Goal: Information Seeking & Learning: Learn about a topic

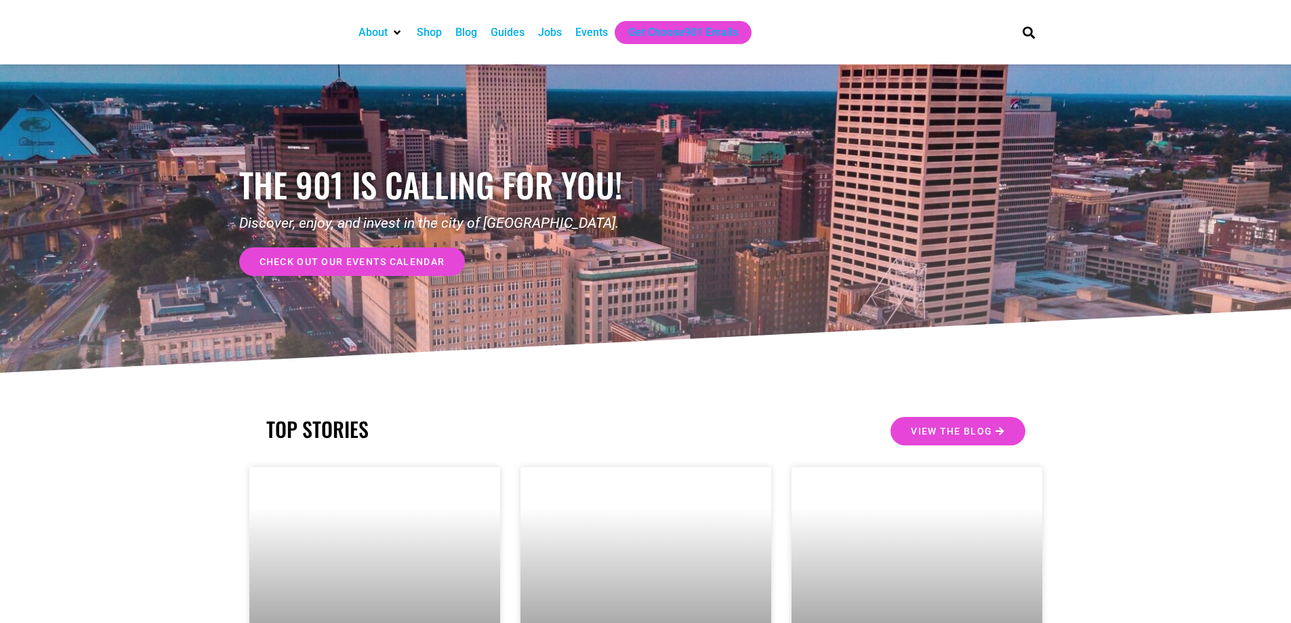
click at [593, 31] on div "Events" at bounding box center [591, 32] width 33 height 16
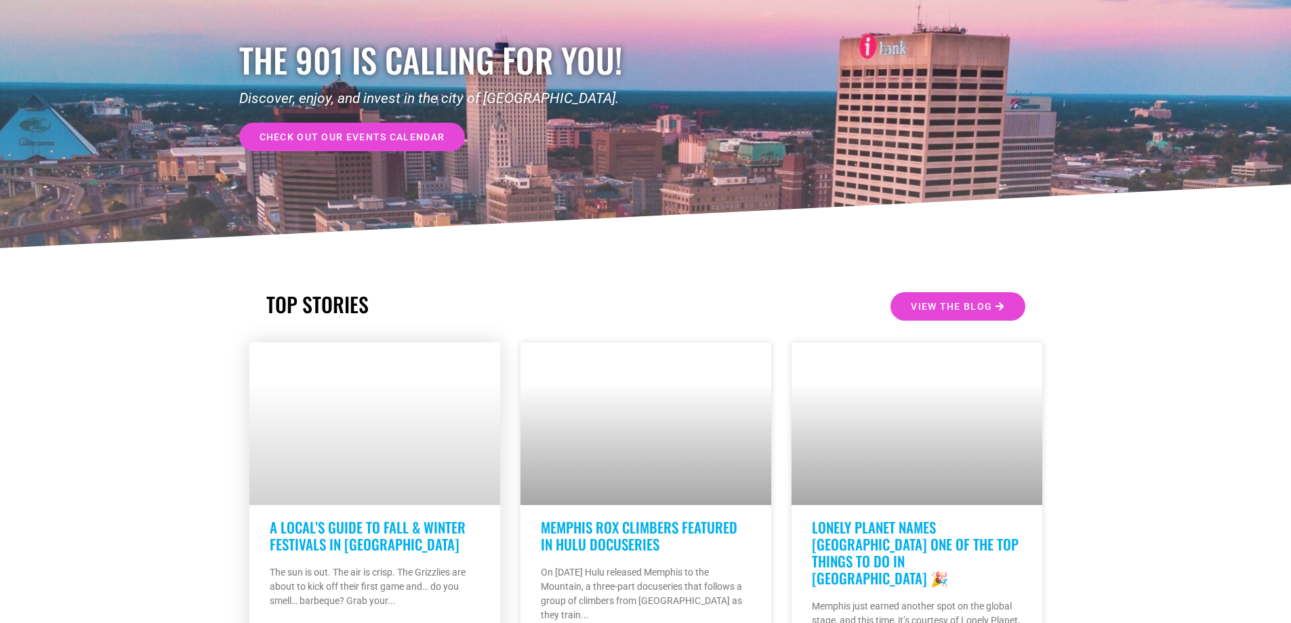
scroll to position [339, 0]
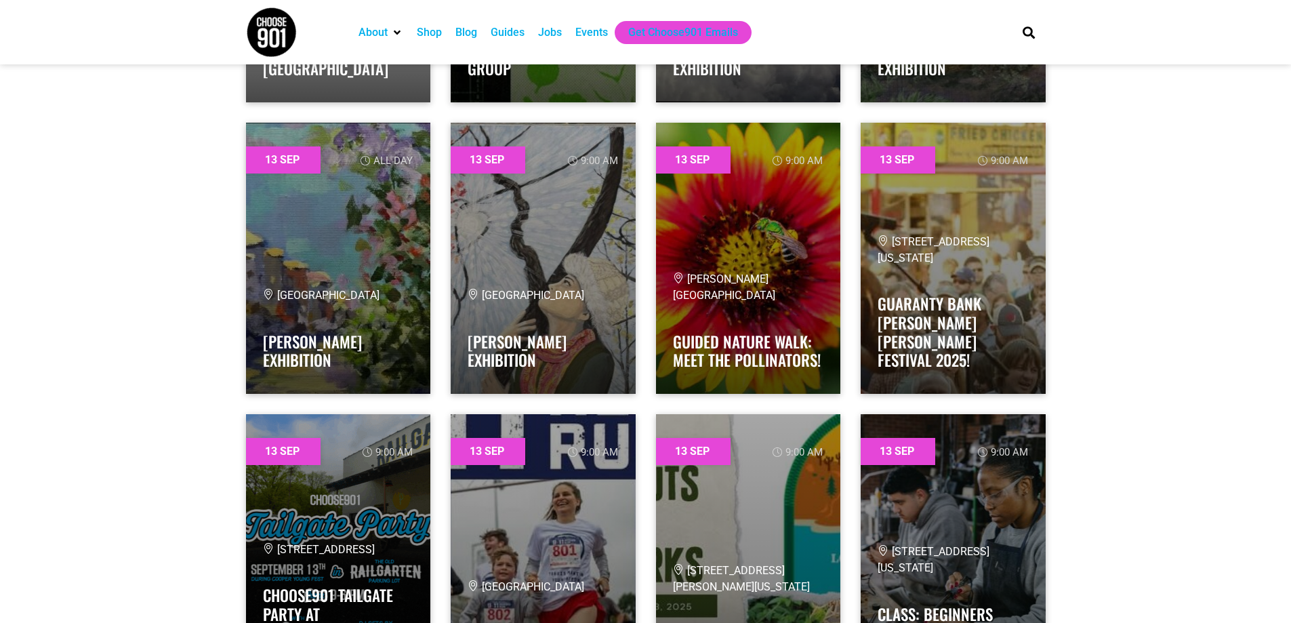
scroll to position [8400, 0]
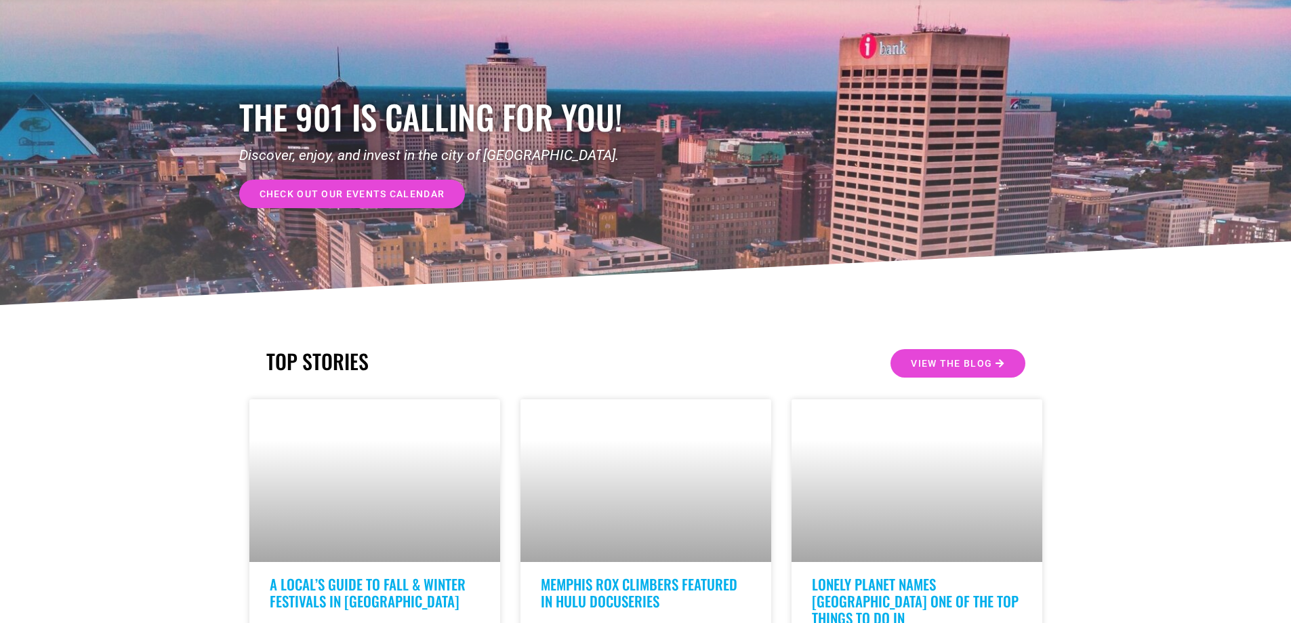
scroll to position [339, 0]
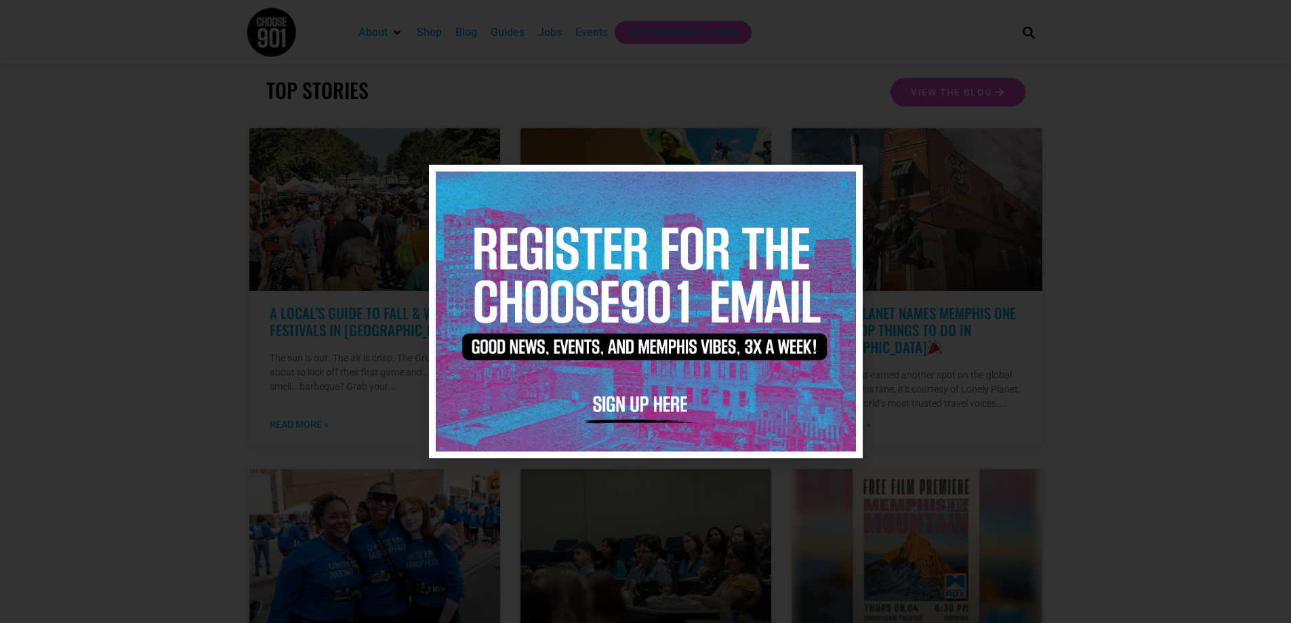
click at [845, 177] on img at bounding box center [646, 311] width 420 height 280
click at [270, 295] on div at bounding box center [645, 311] width 1291 height 623
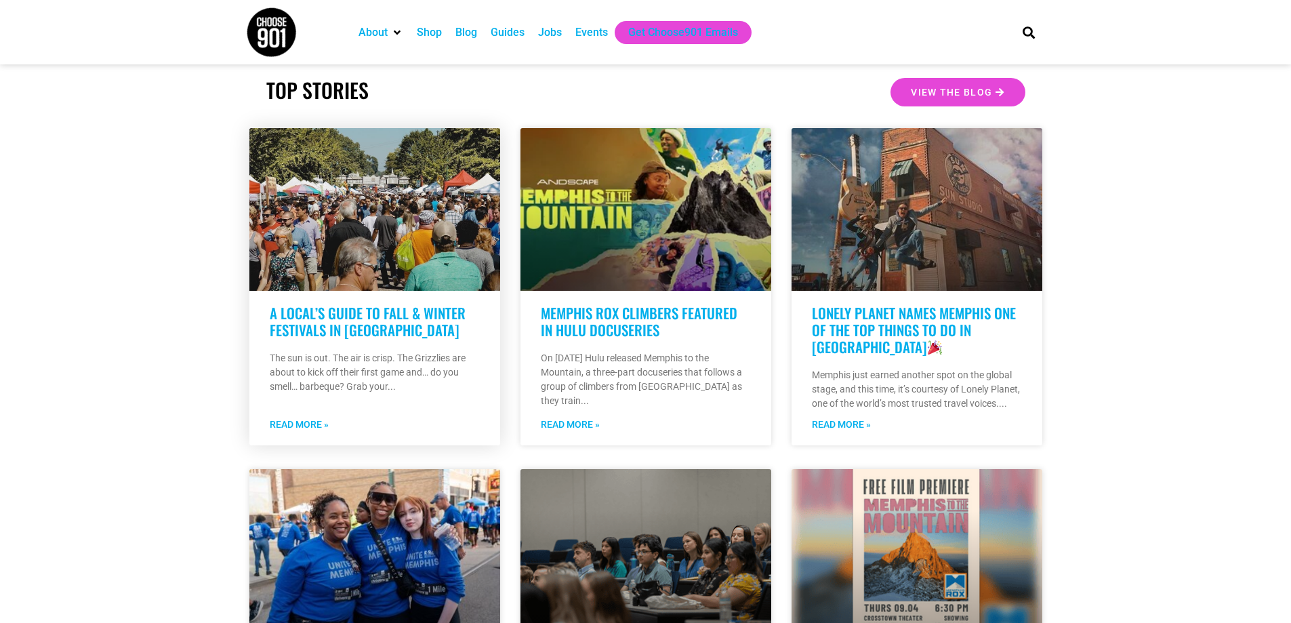
click at [320, 313] on link "A Local’s Guide to Fall & Winter Festivals in [GEOGRAPHIC_DATA]" at bounding box center [368, 321] width 196 height 38
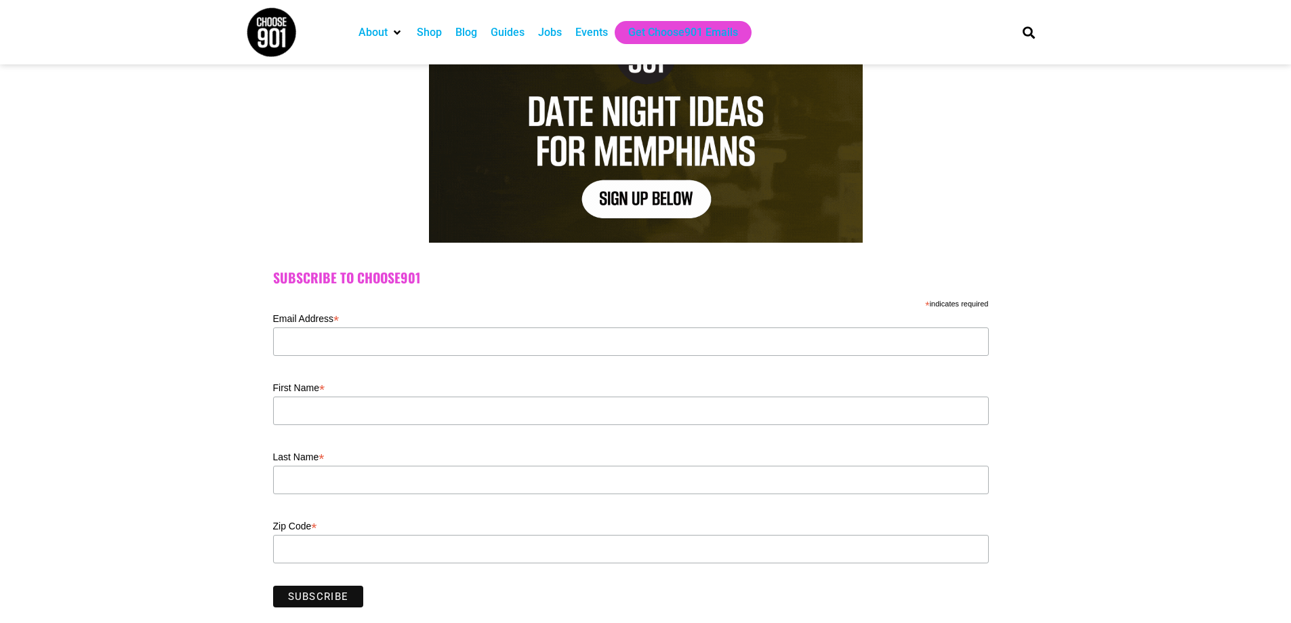
scroll to position [339, 0]
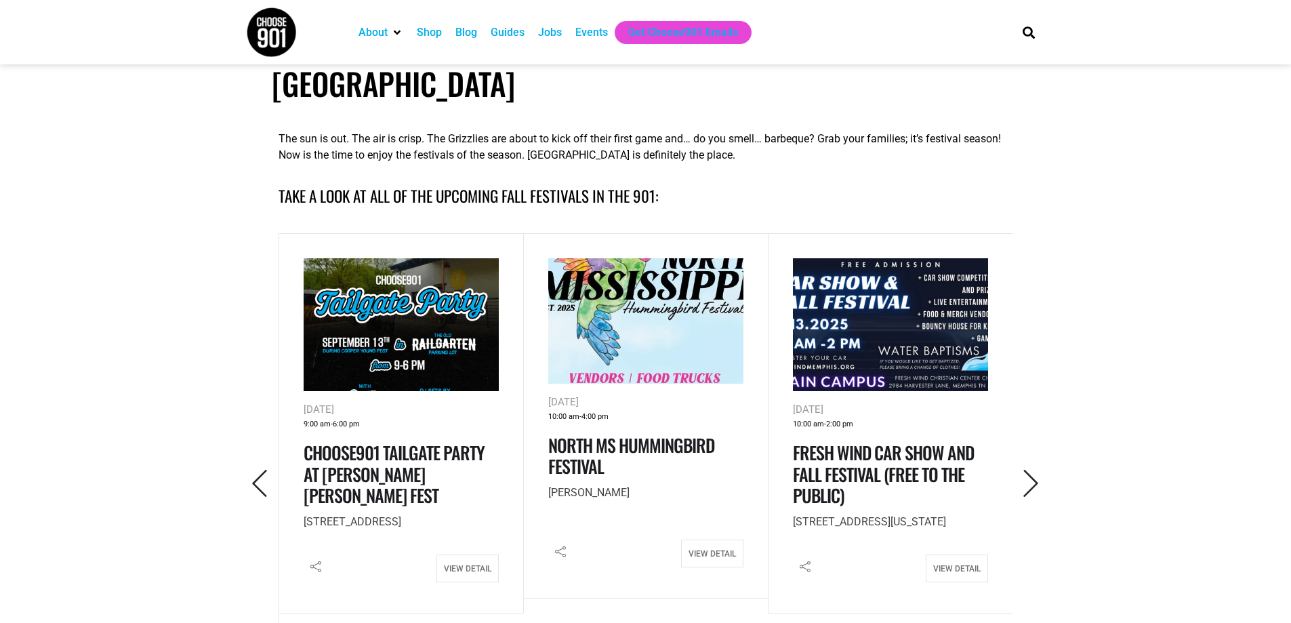
scroll to position [542, 0]
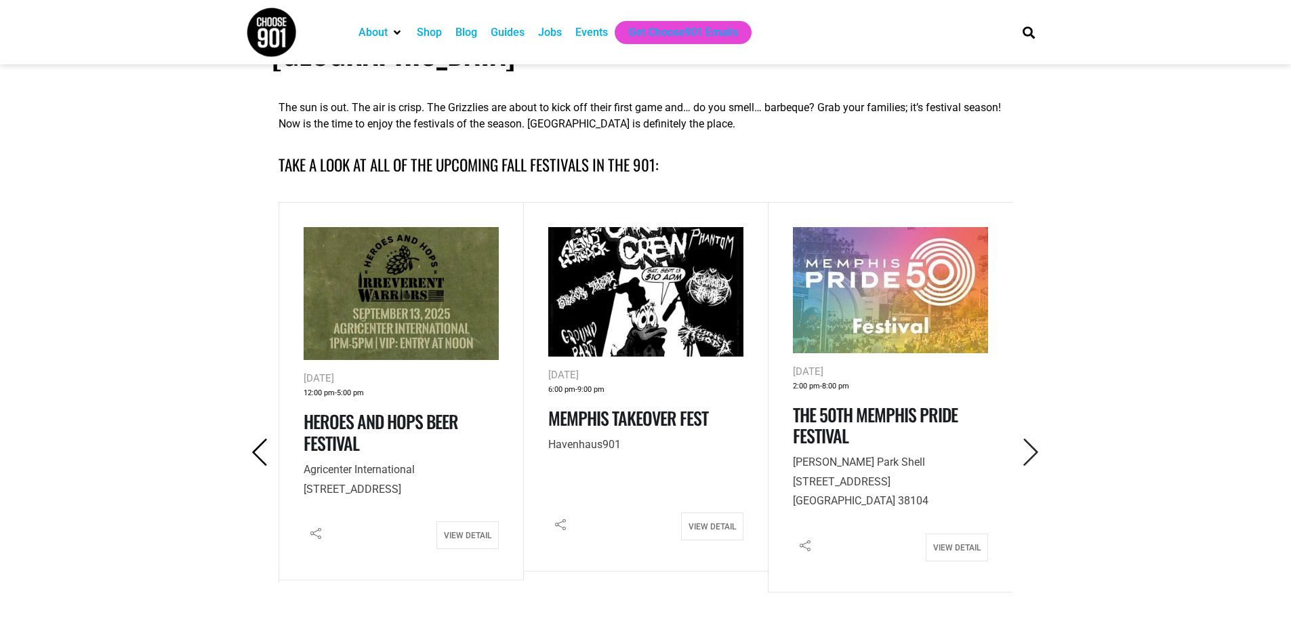
click at [257, 438] on icon "Previous" at bounding box center [260, 452] width 28 height 28
click at [1034, 438] on icon "Next" at bounding box center [1031, 452] width 28 height 28
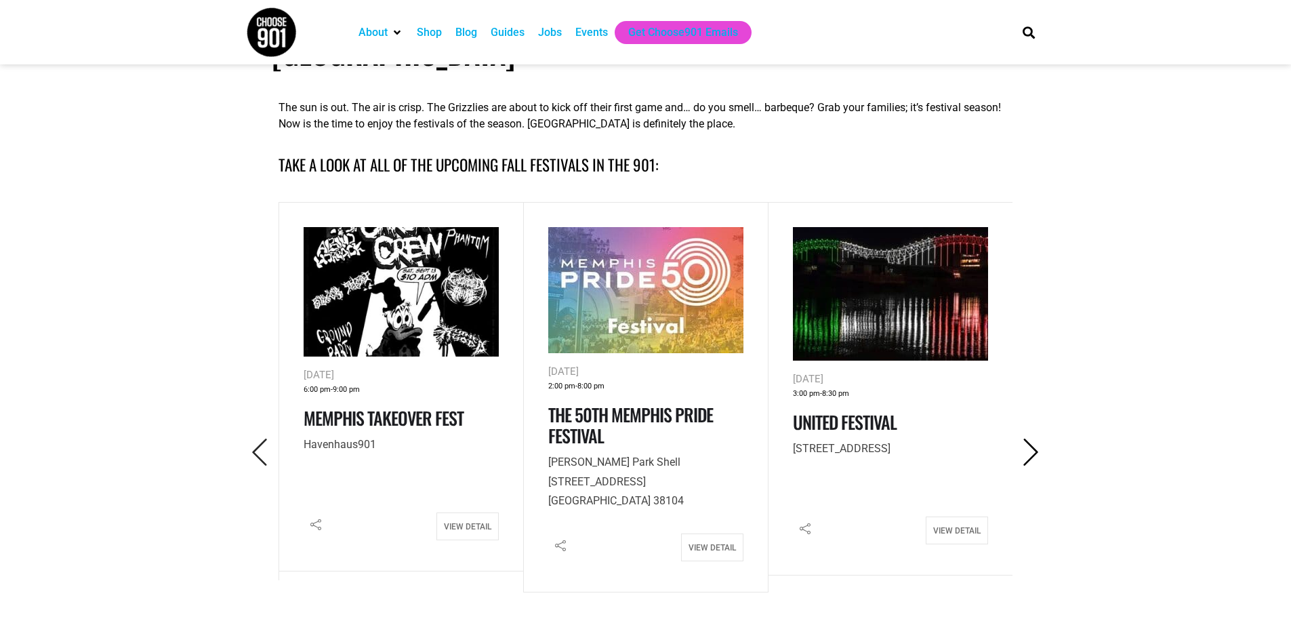
click at [1034, 438] on icon "Next" at bounding box center [1031, 452] width 28 height 28
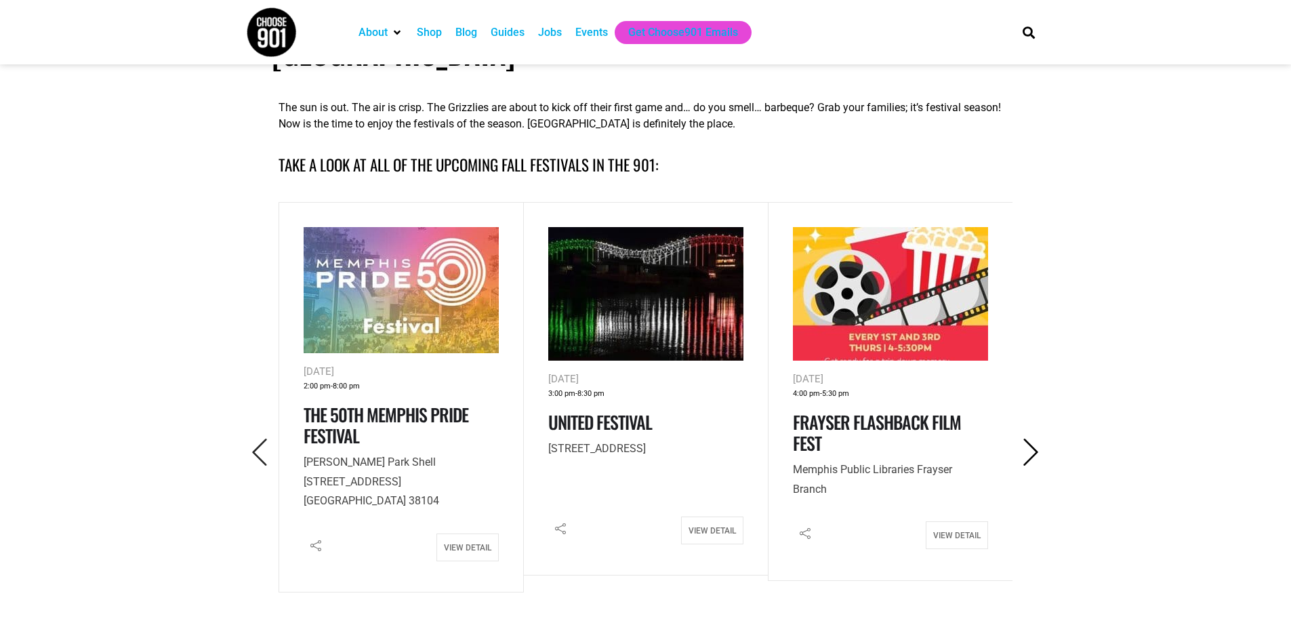
click at [1034, 438] on icon "Next" at bounding box center [1031, 452] width 28 height 28
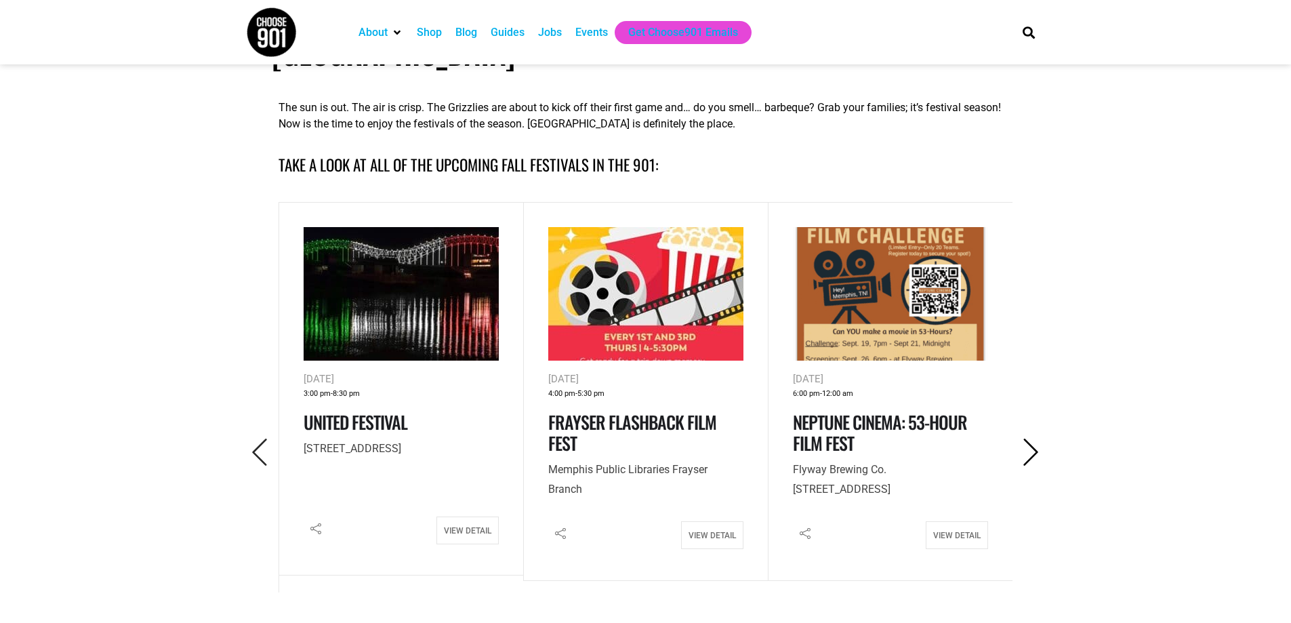
click at [1034, 438] on icon "Next" at bounding box center [1031, 452] width 28 height 28
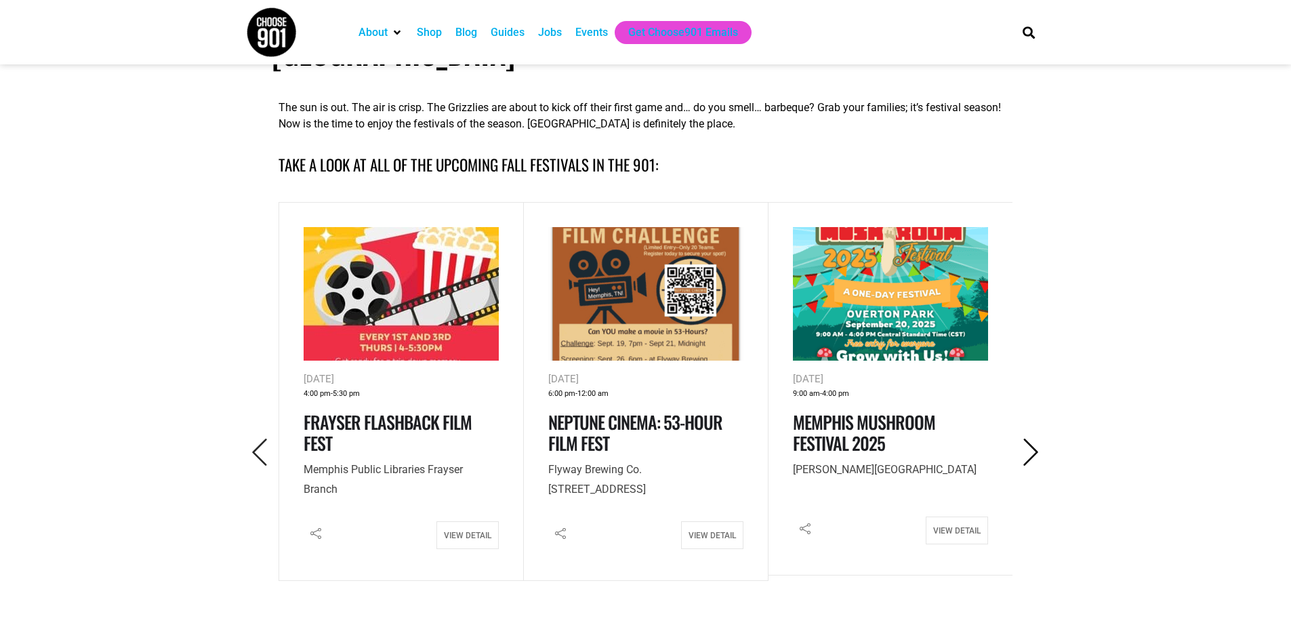
click at [1034, 438] on icon "Next" at bounding box center [1031, 452] width 28 height 28
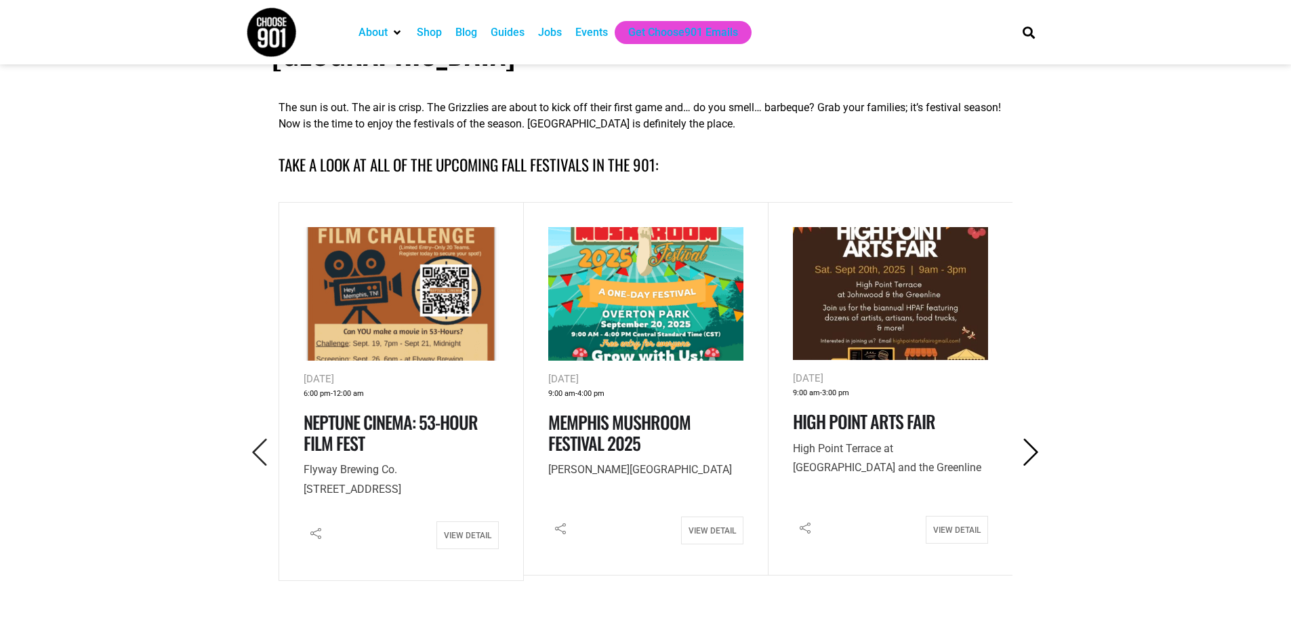
click at [1034, 438] on icon "Next" at bounding box center [1031, 452] width 28 height 28
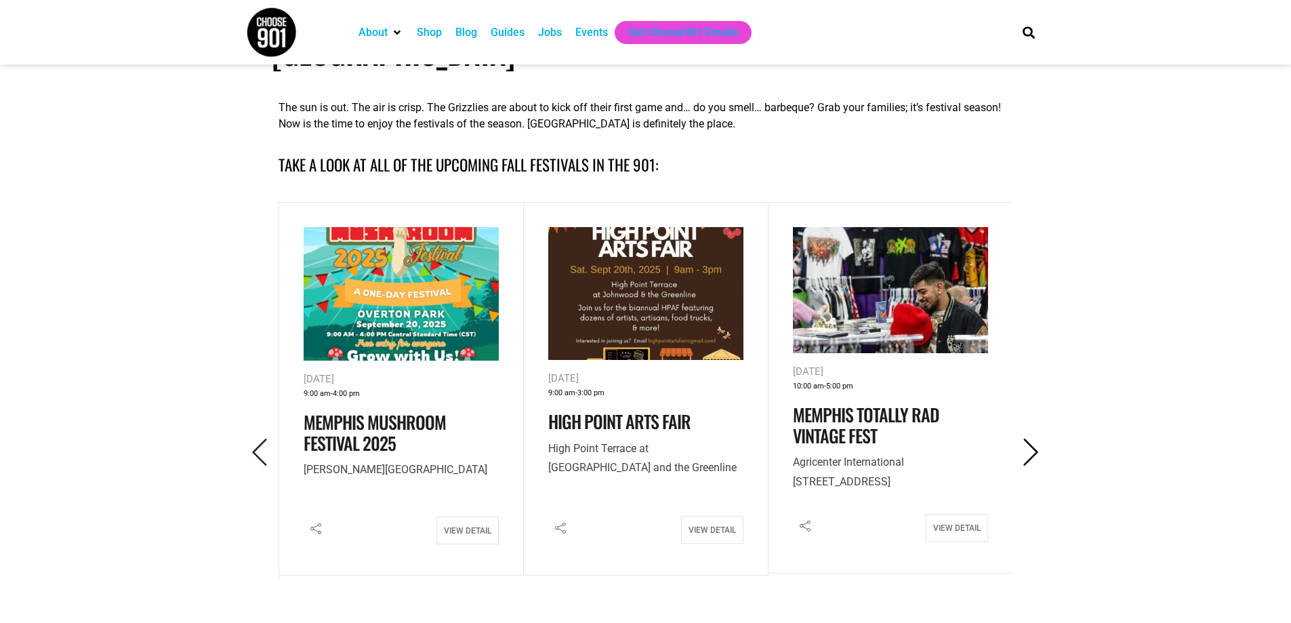
click at [1034, 438] on icon "Next" at bounding box center [1031, 452] width 28 height 28
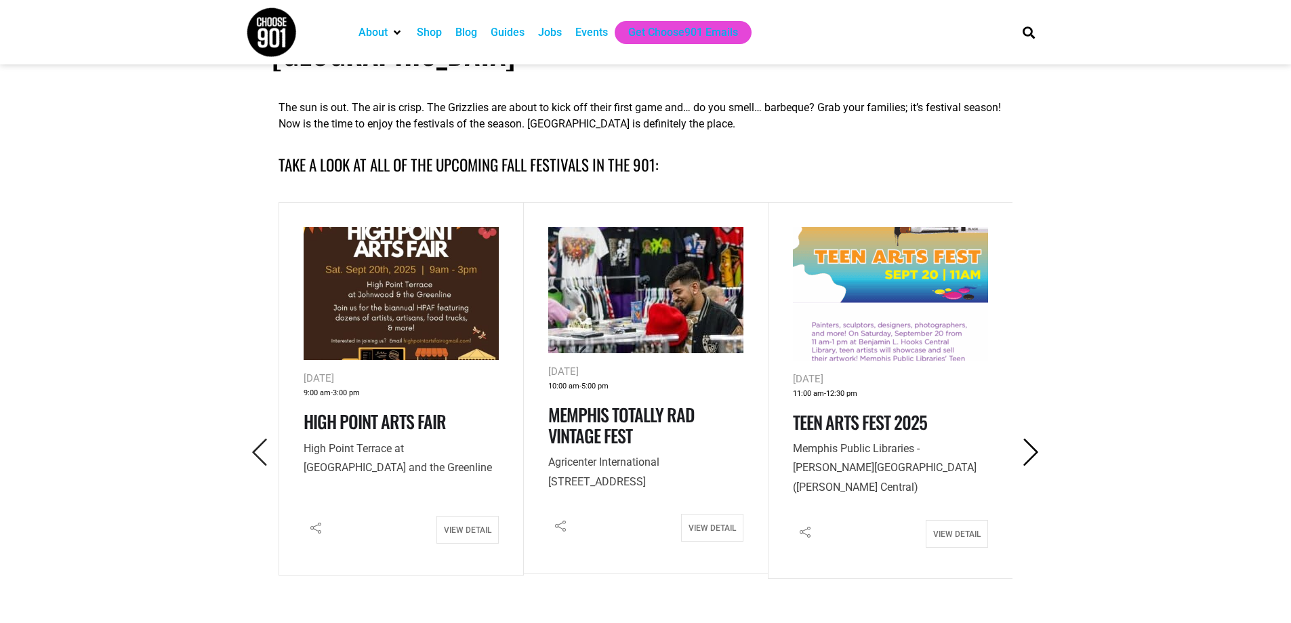
click at [1034, 438] on icon "Next" at bounding box center [1031, 452] width 28 height 28
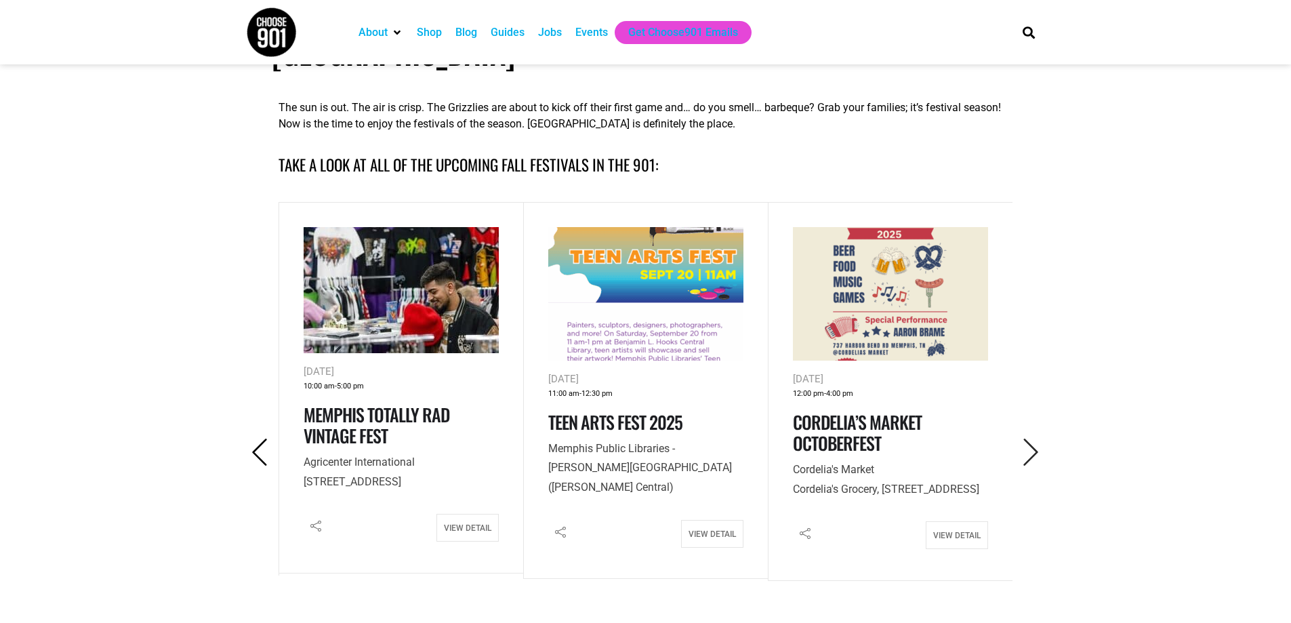
click at [255, 438] on icon "Previous" at bounding box center [260, 452] width 28 height 28
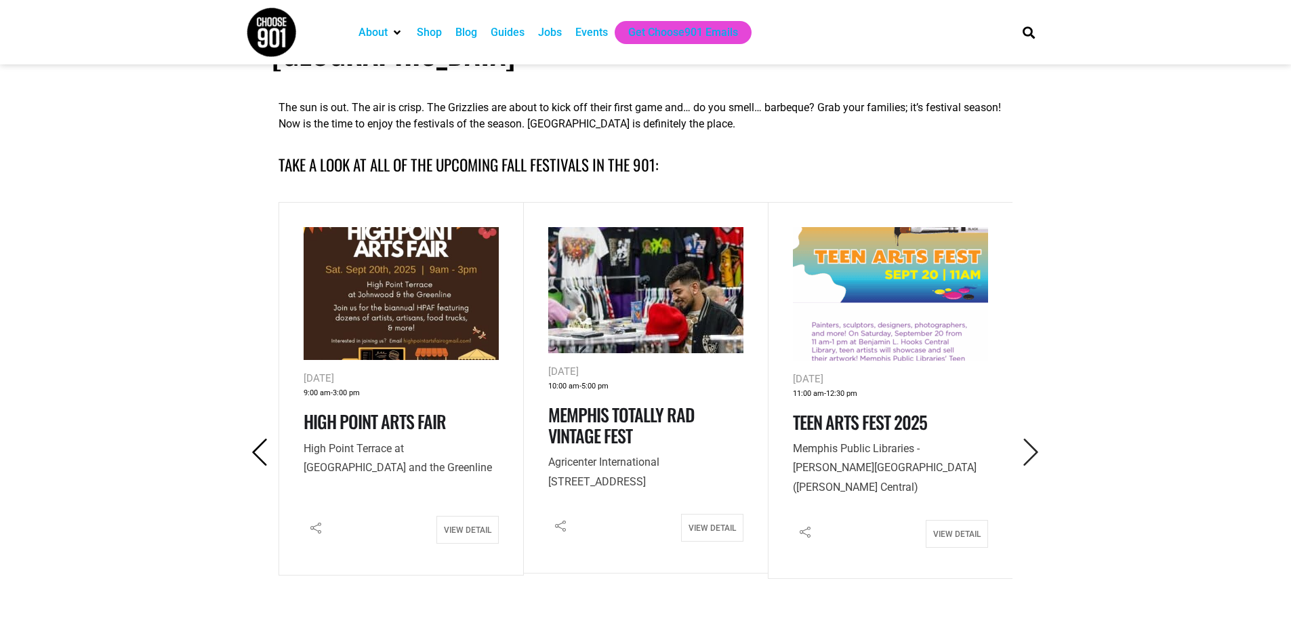
click at [255, 438] on icon "Previous" at bounding box center [260, 452] width 28 height 28
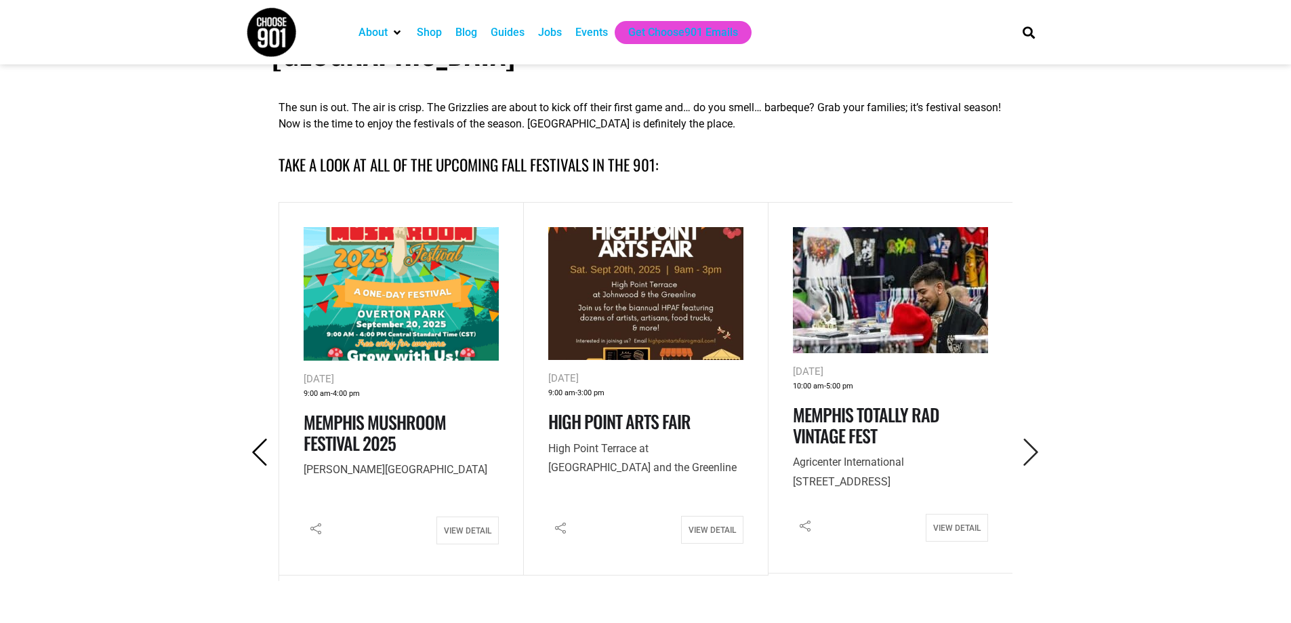
click at [255, 438] on icon "Previous" at bounding box center [260, 452] width 28 height 28
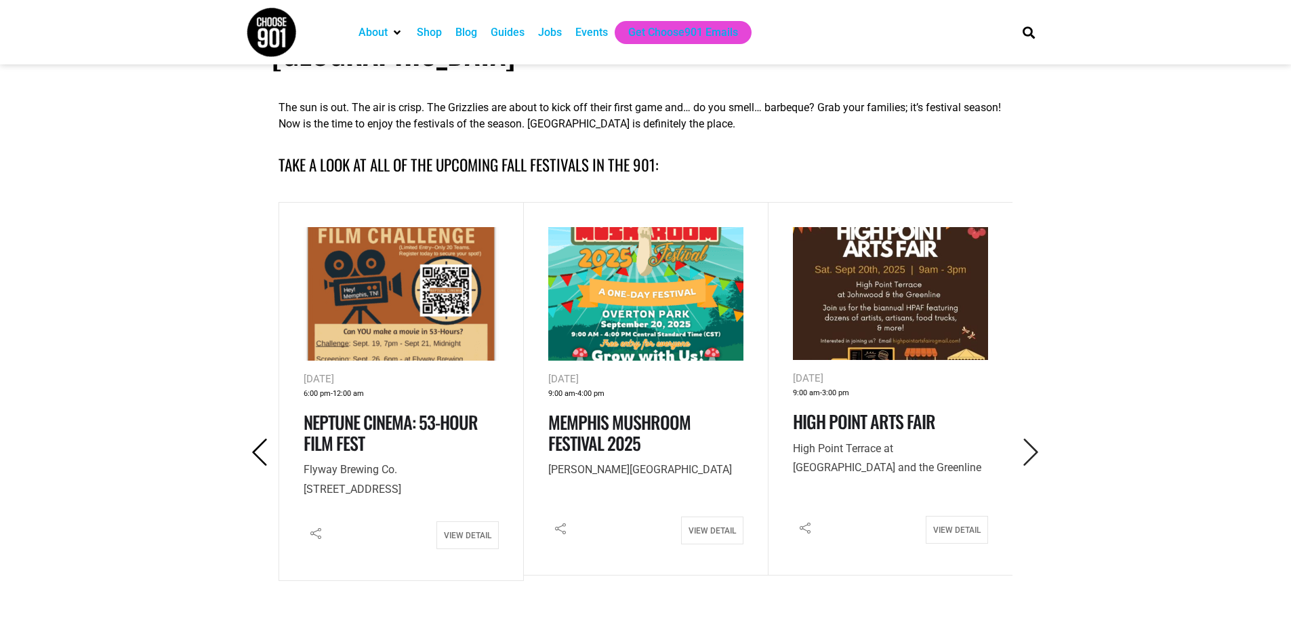
click at [255, 438] on icon "Previous" at bounding box center [260, 452] width 28 height 28
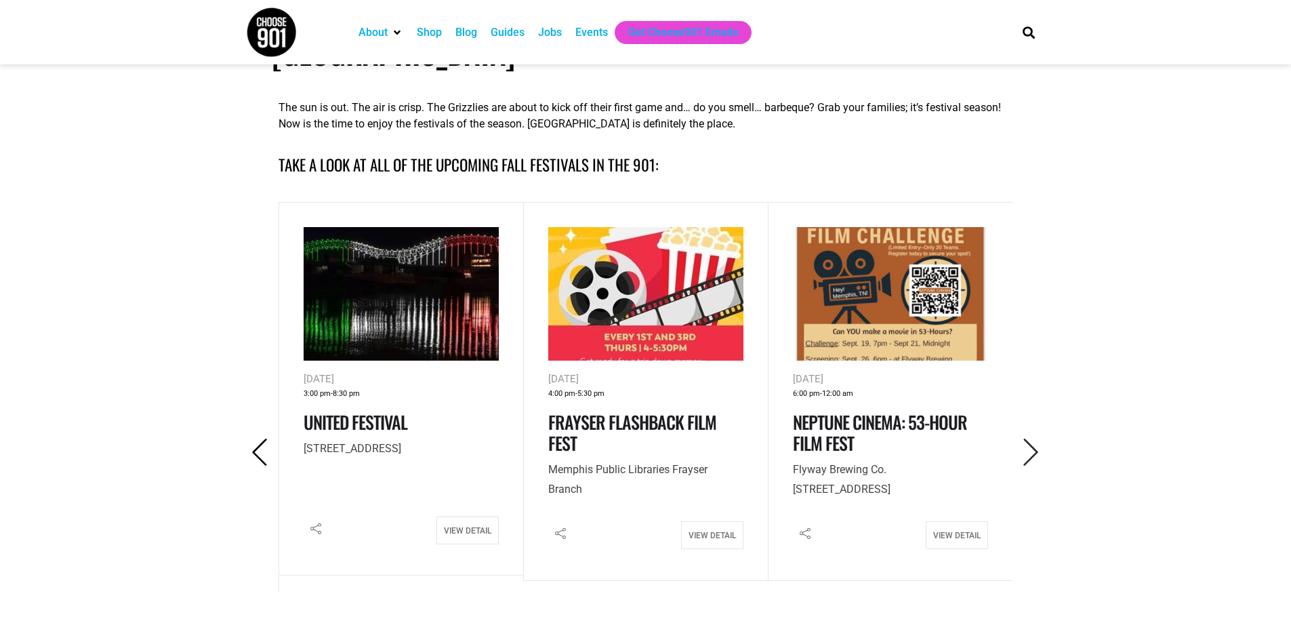
click at [255, 438] on icon "Previous" at bounding box center [260, 452] width 28 height 28
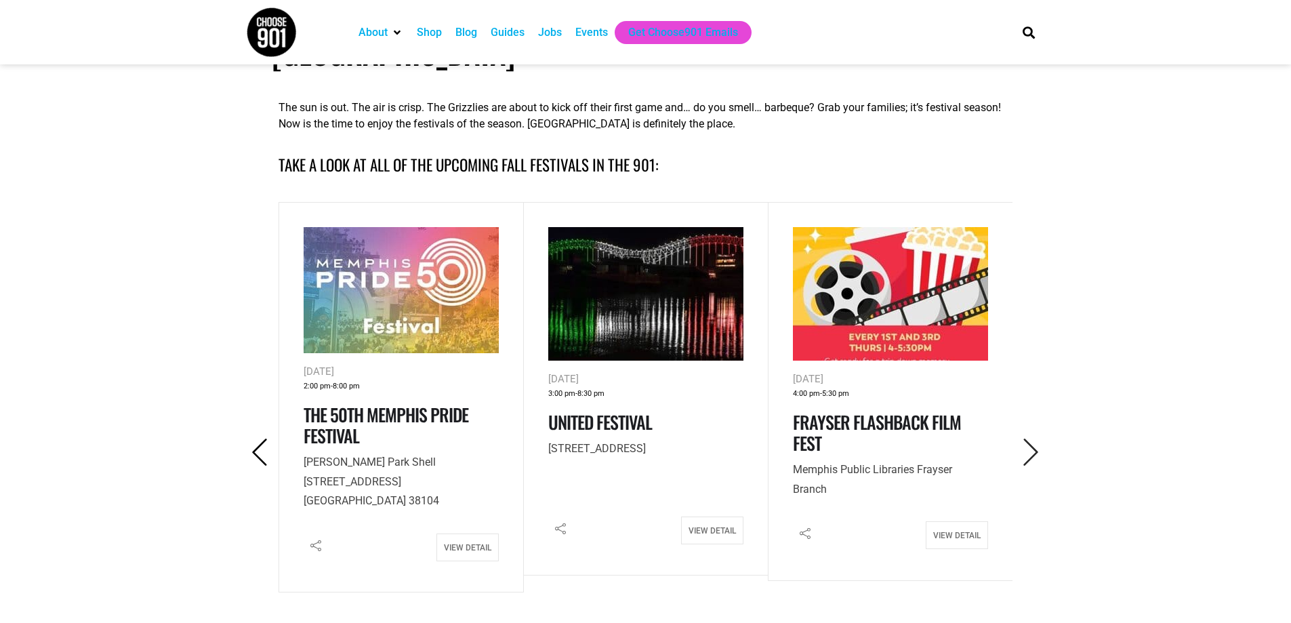
click at [255, 438] on icon "Previous" at bounding box center [260, 452] width 28 height 28
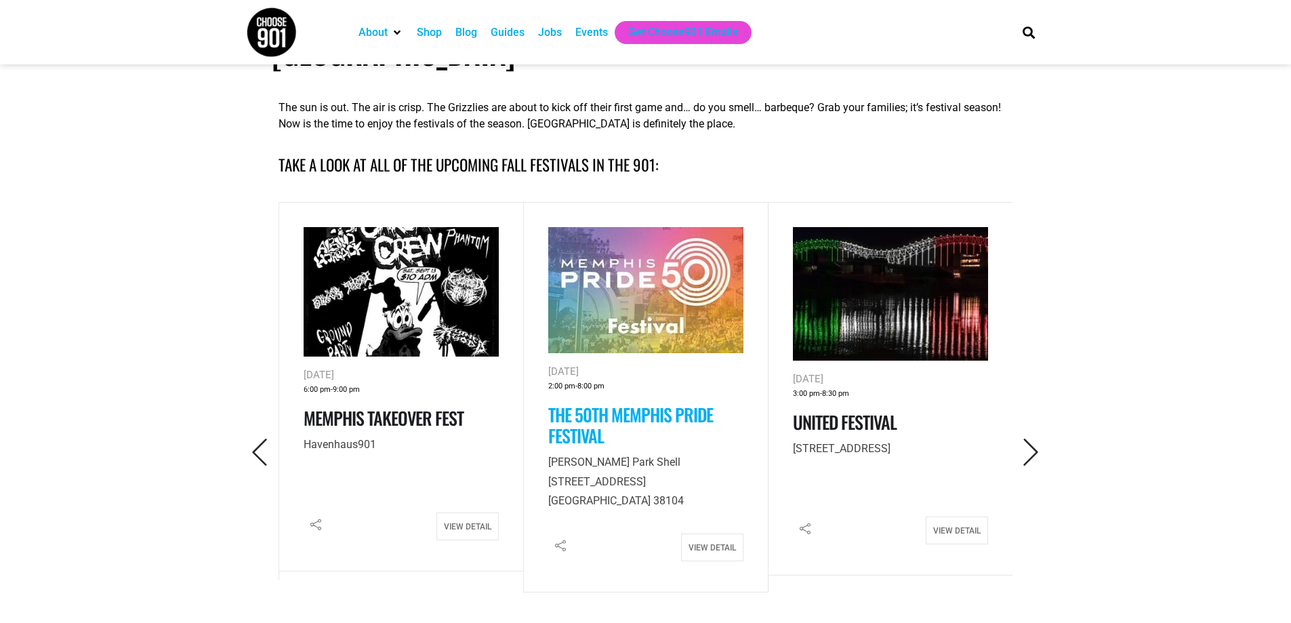
click at [592, 401] on link "The 50th Memphis Pride Festival" at bounding box center [630, 424] width 165 height 47
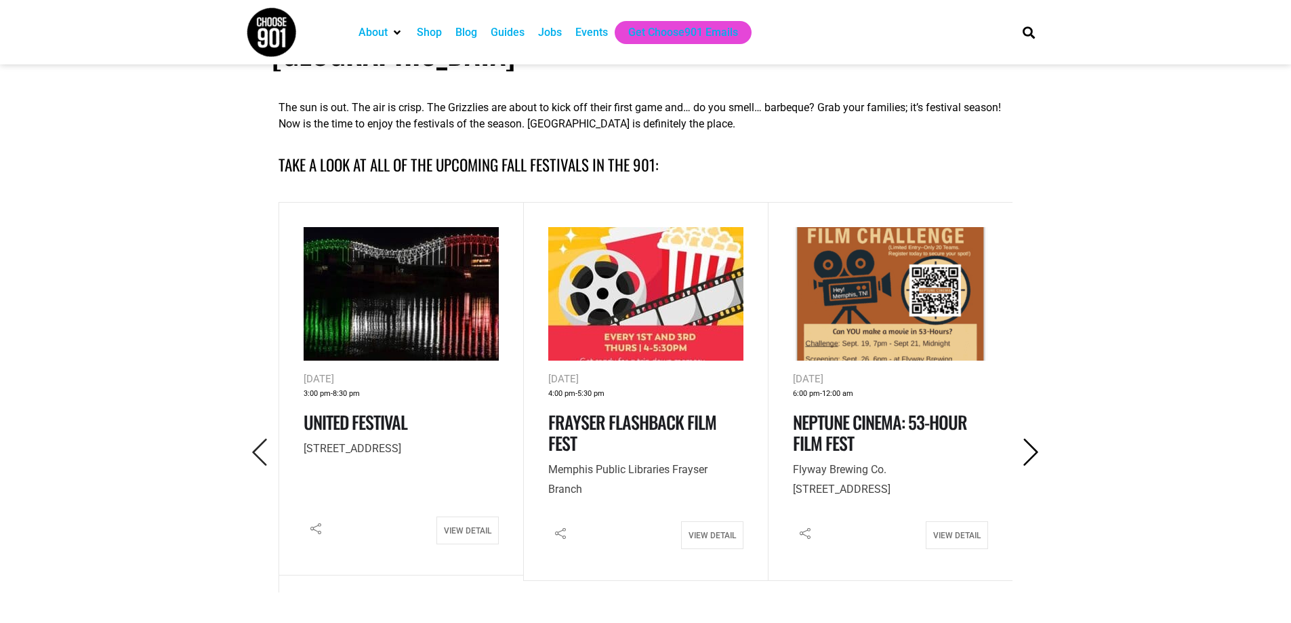
click at [1019, 438] on icon "Next" at bounding box center [1031, 452] width 28 height 28
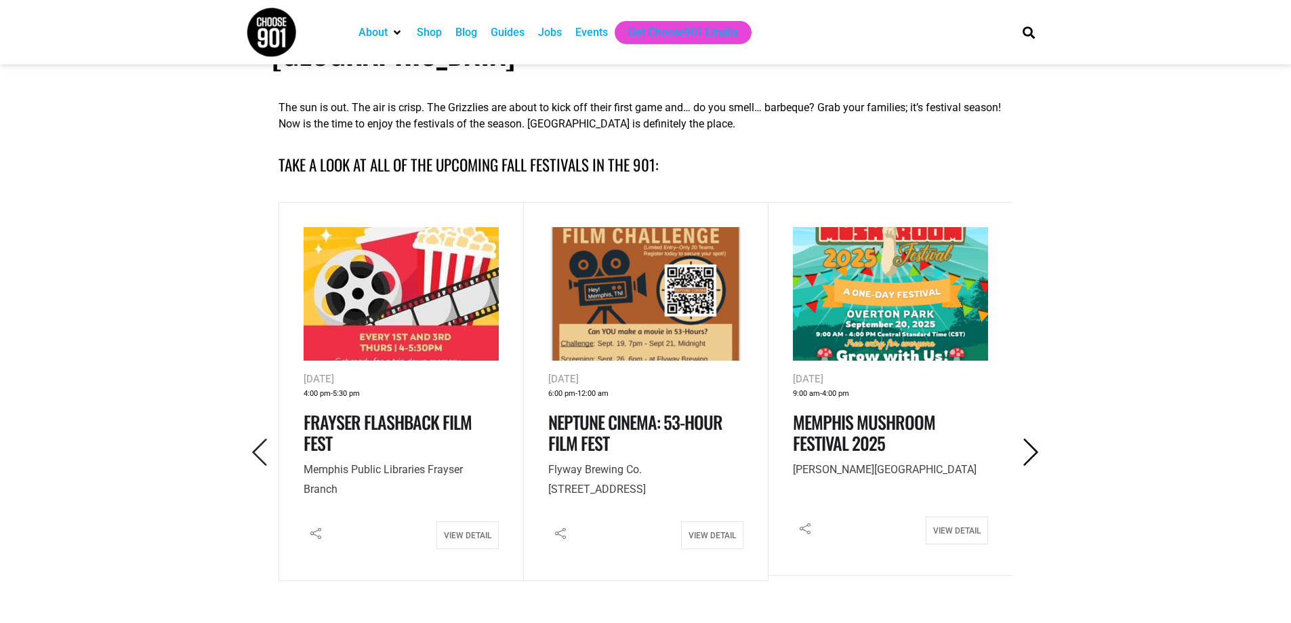
click at [1021, 438] on icon "Next" at bounding box center [1031, 452] width 28 height 28
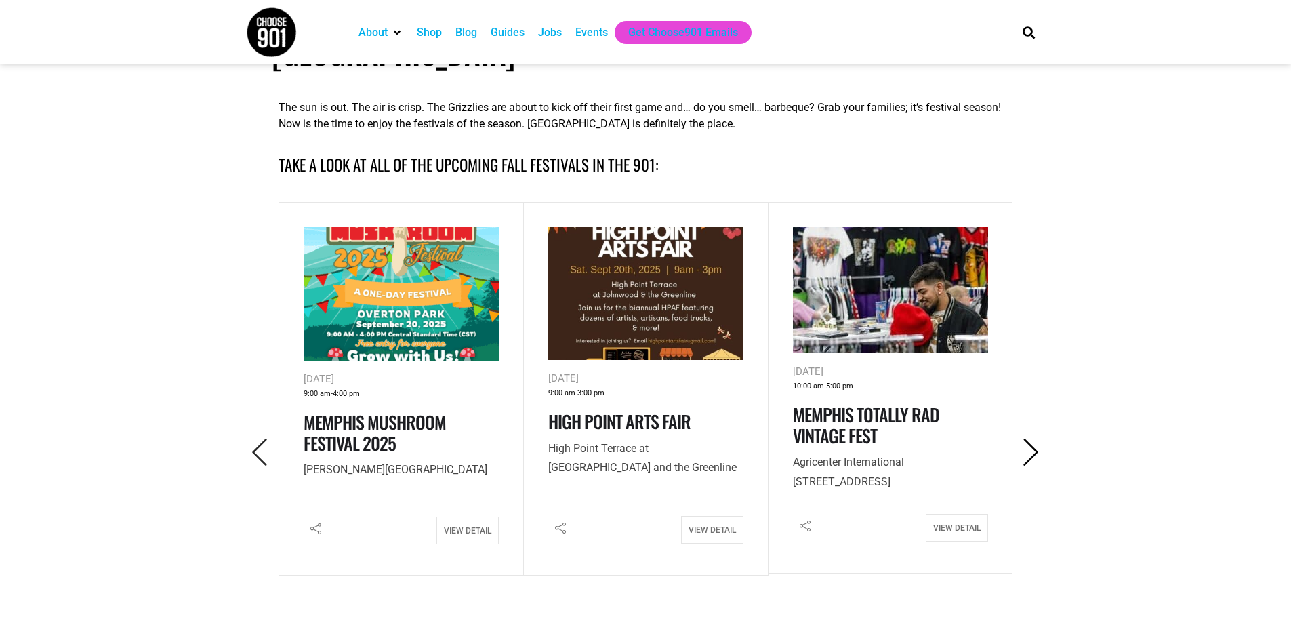
click at [1021, 438] on icon "Next" at bounding box center [1031, 452] width 28 height 28
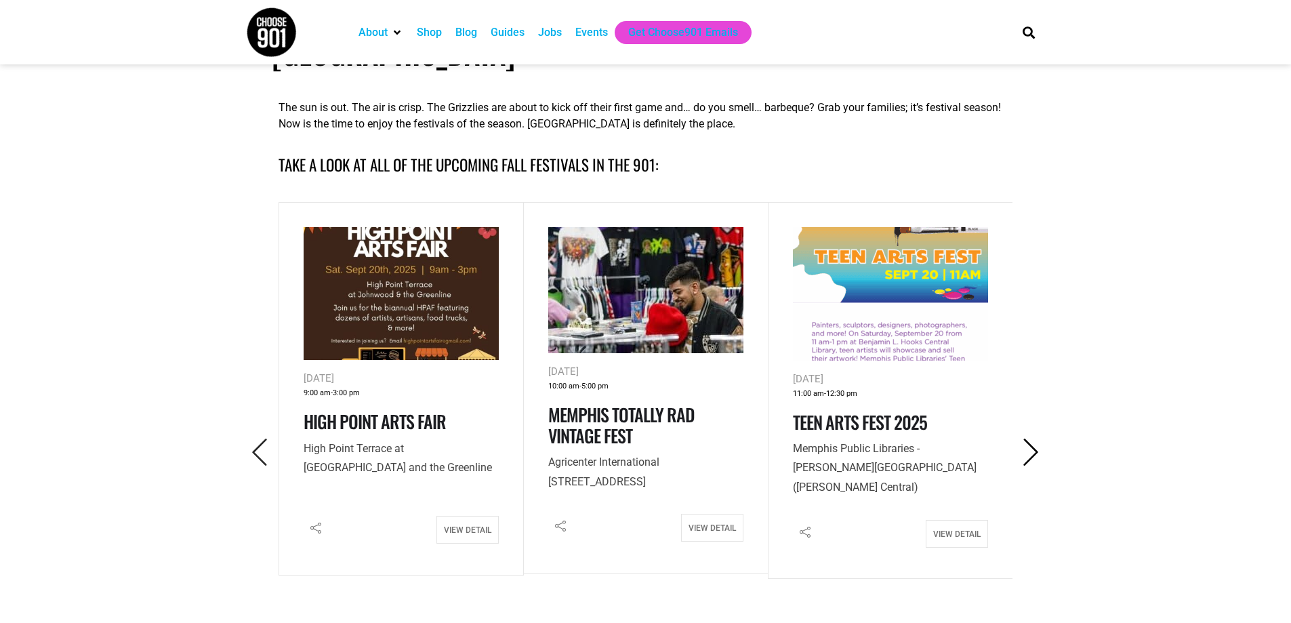
click at [1021, 438] on icon "Next" at bounding box center [1031, 452] width 28 height 28
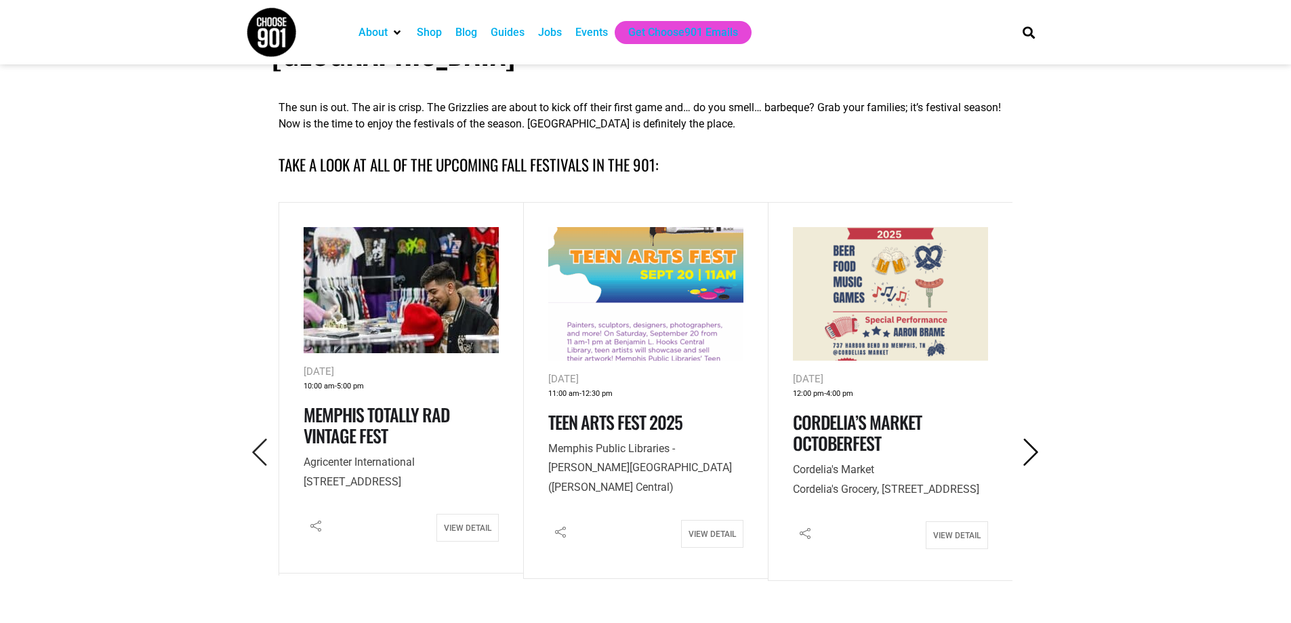
click at [1021, 438] on icon "Next" at bounding box center [1031, 452] width 28 height 28
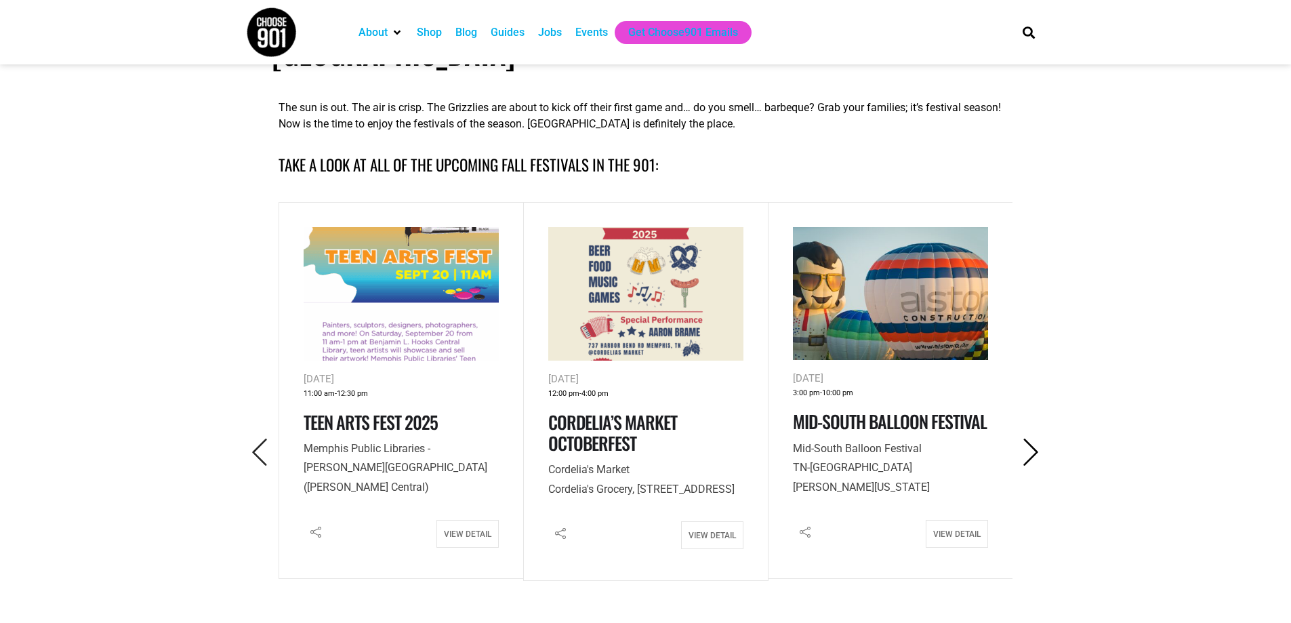
click at [1021, 438] on icon "Next" at bounding box center [1031, 452] width 28 height 28
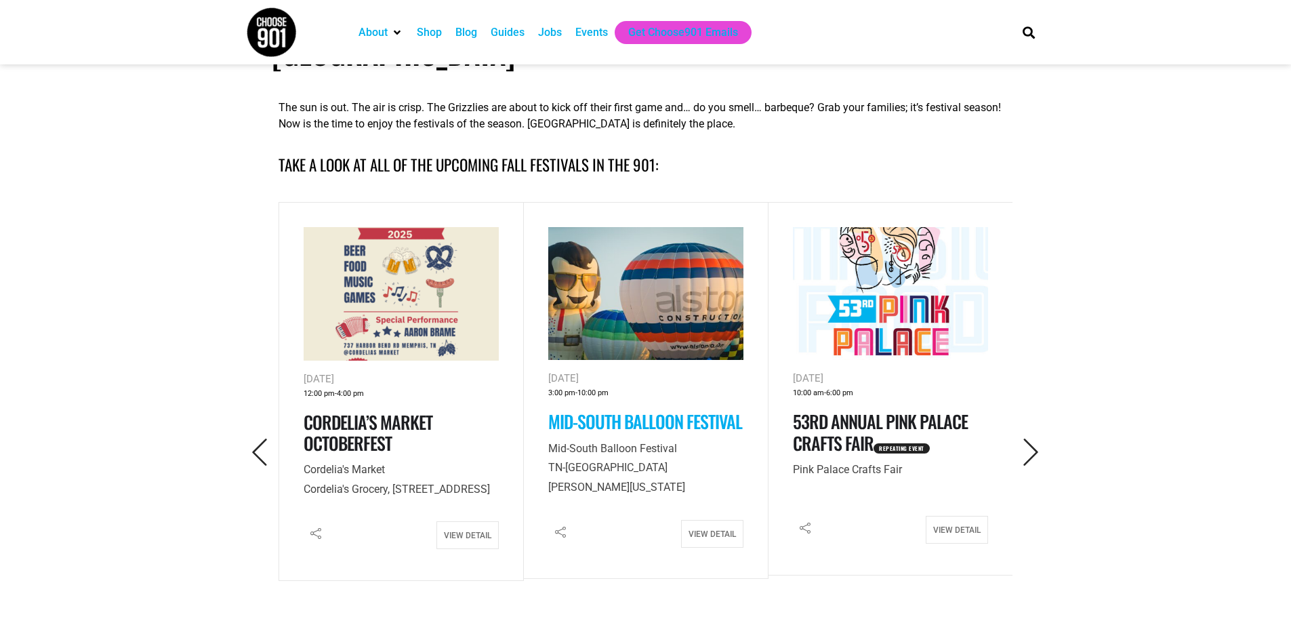
click at [639, 408] on link "Mid-South Balloon Festival" at bounding box center [645, 421] width 194 height 26
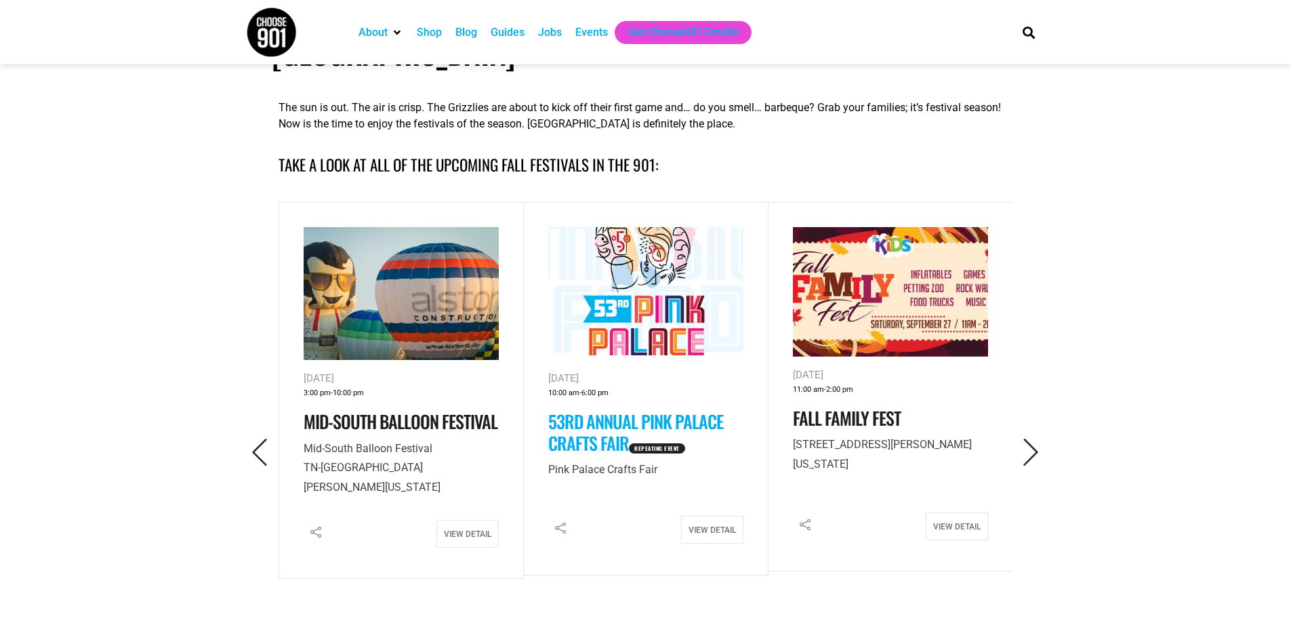
click at [571, 408] on link "53rd Annual Pink Palace Crafts Fair" at bounding box center [635, 431] width 175 height 47
click at [821, 404] on link "Fall Family Fest" at bounding box center [847, 417] width 108 height 26
click at [1028, 438] on icon "Next" at bounding box center [1031, 452] width 28 height 28
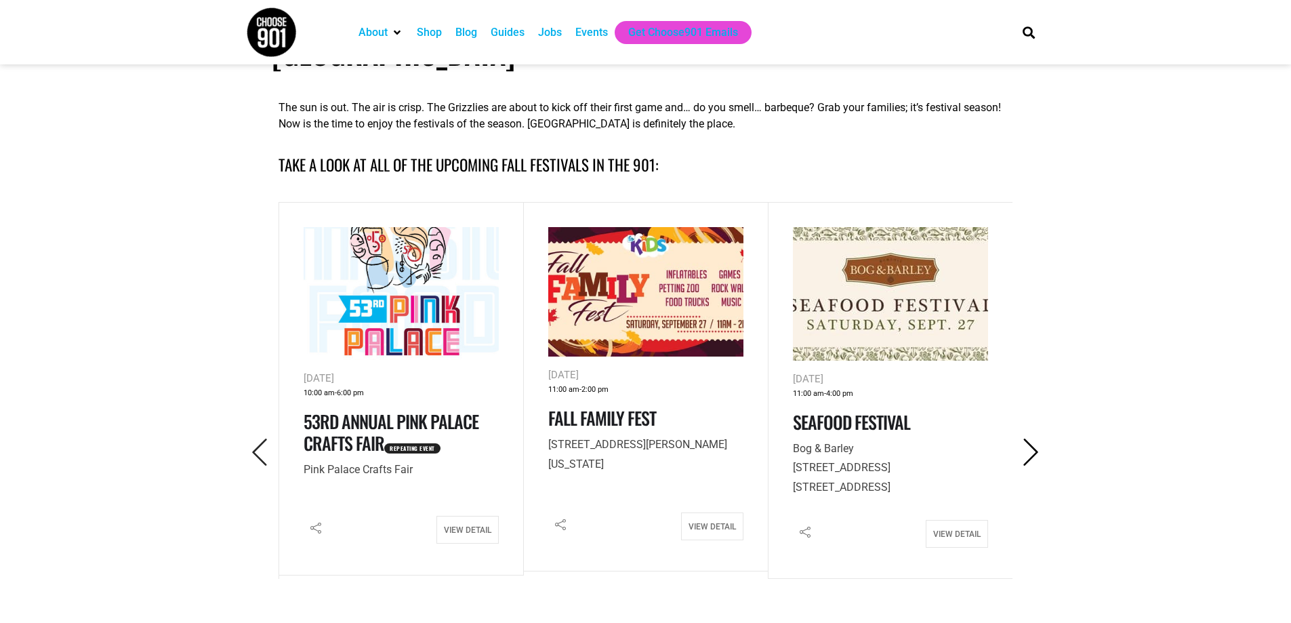
click at [1028, 438] on icon "Next" at bounding box center [1031, 452] width 28 height 28
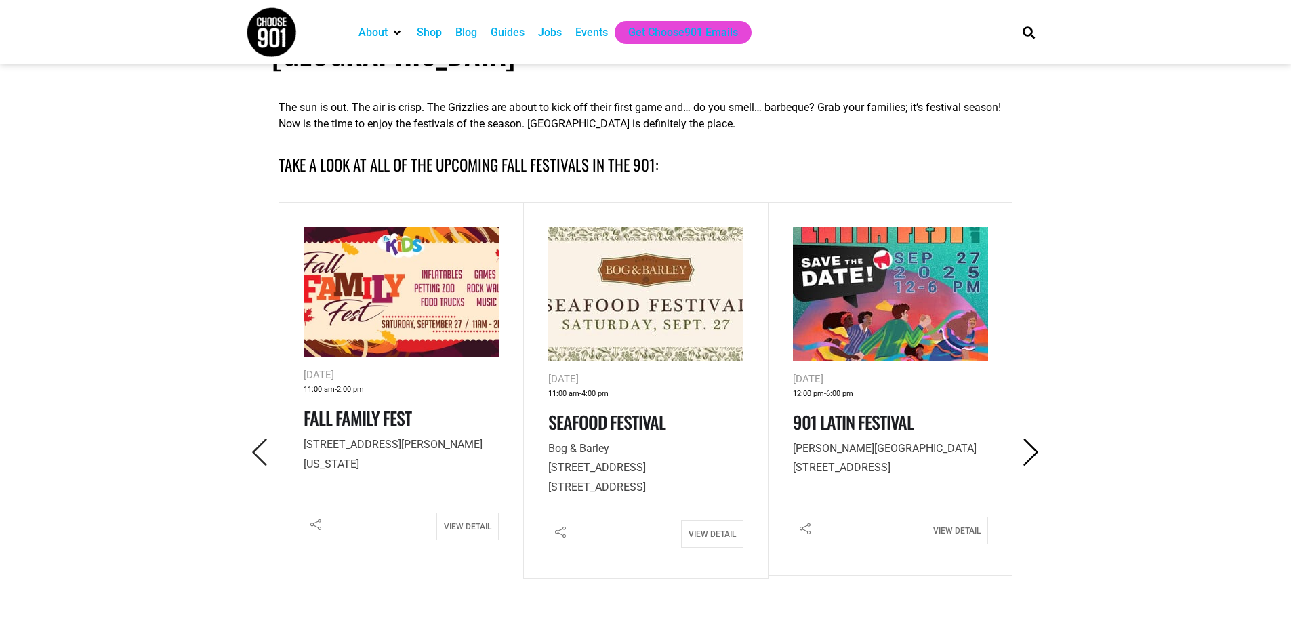
click at [1028, 438] on icon "Next" at bounding box center [1031, 452] width 28 height 28
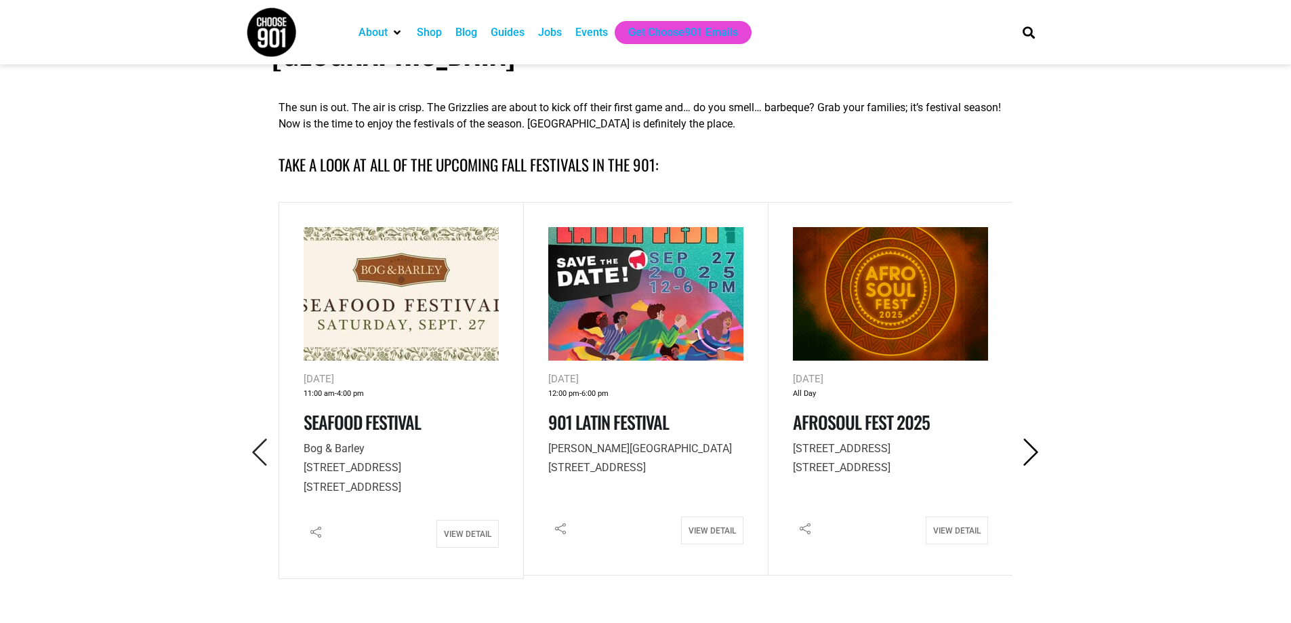
click at [1028, 438] on icon "Next" at bounding box center [1031, 452] width 28 height 28
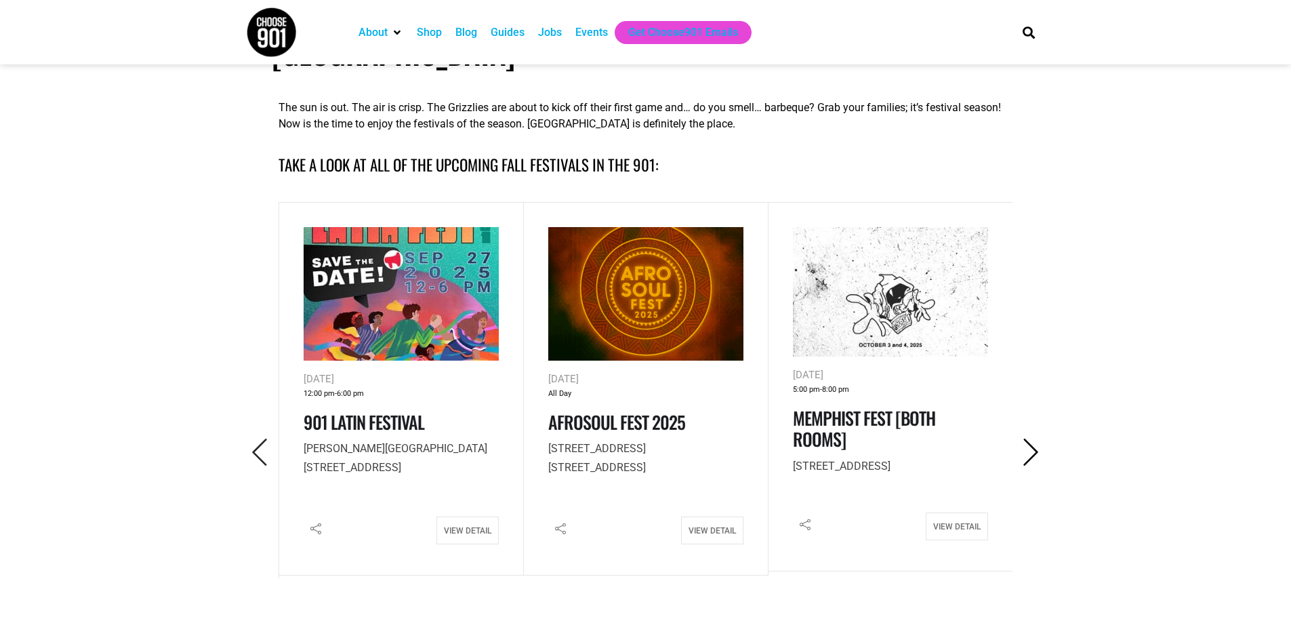
click at [1028, 438] on icon "Next" at bounding box center [1031, 452] width 28 height 28
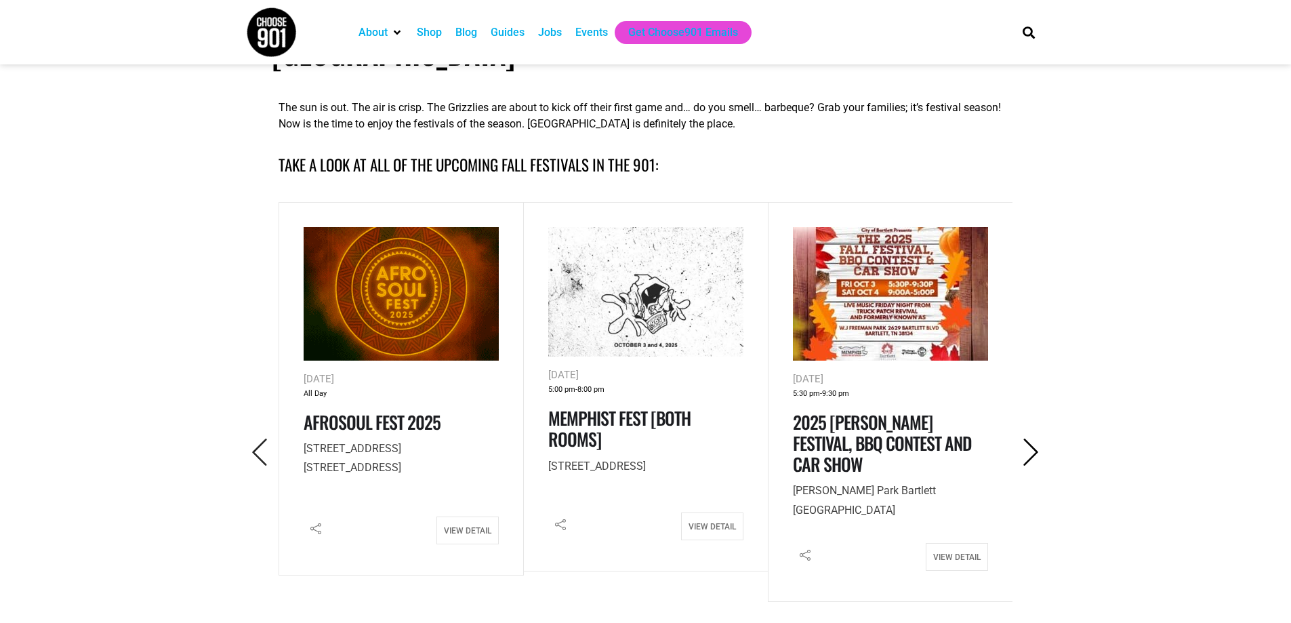
click at [1028, 438] on icon "Next" at bounding box center [1031, 452] width 28 height 28
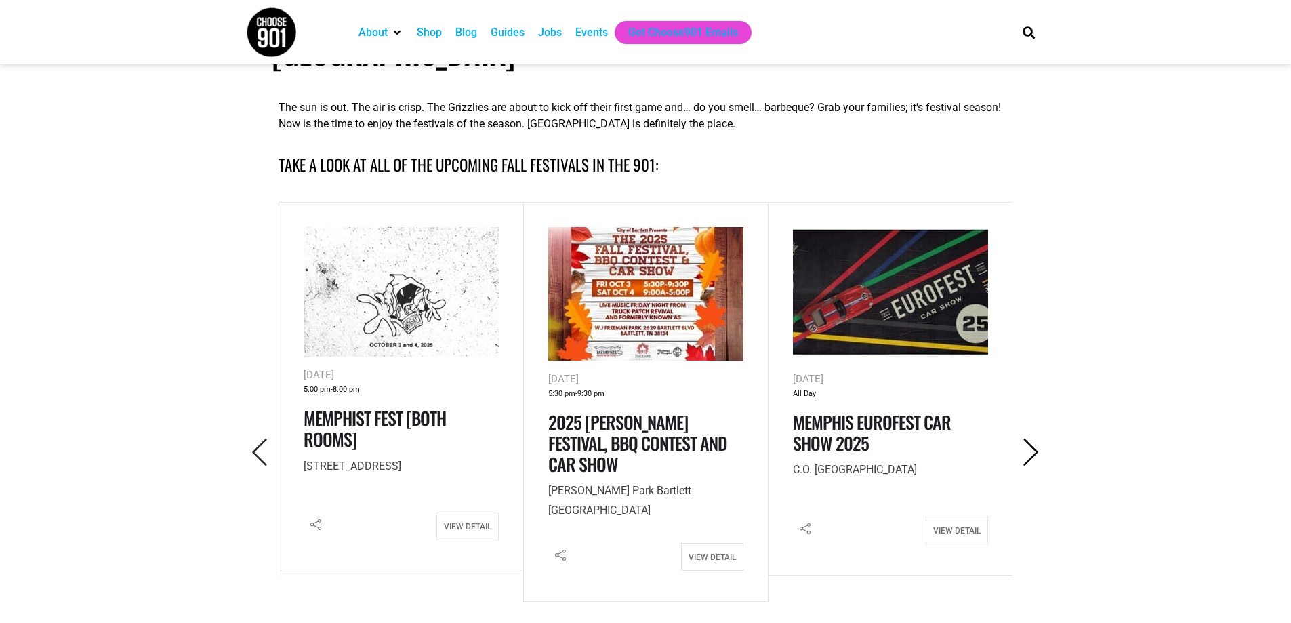
click at [1028, 438] on icon "Next" at bounding box center [1031, 452] width 28 height 28
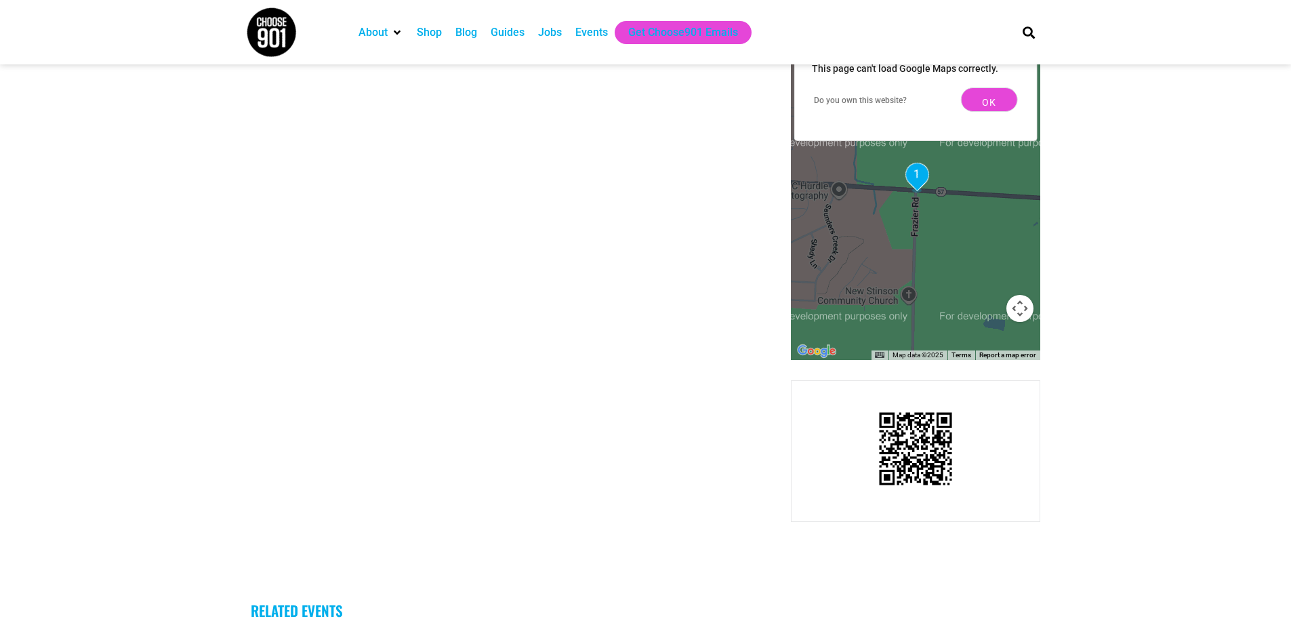
scroll to position [813, 0]
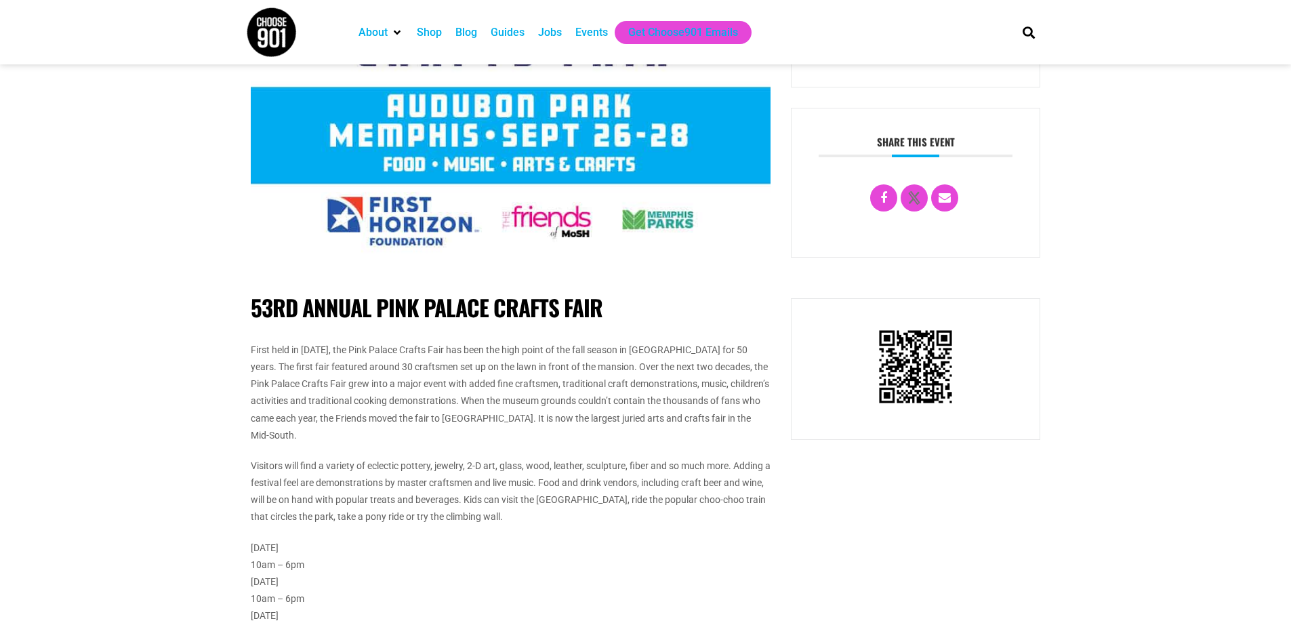
scroll to position [406, 0]
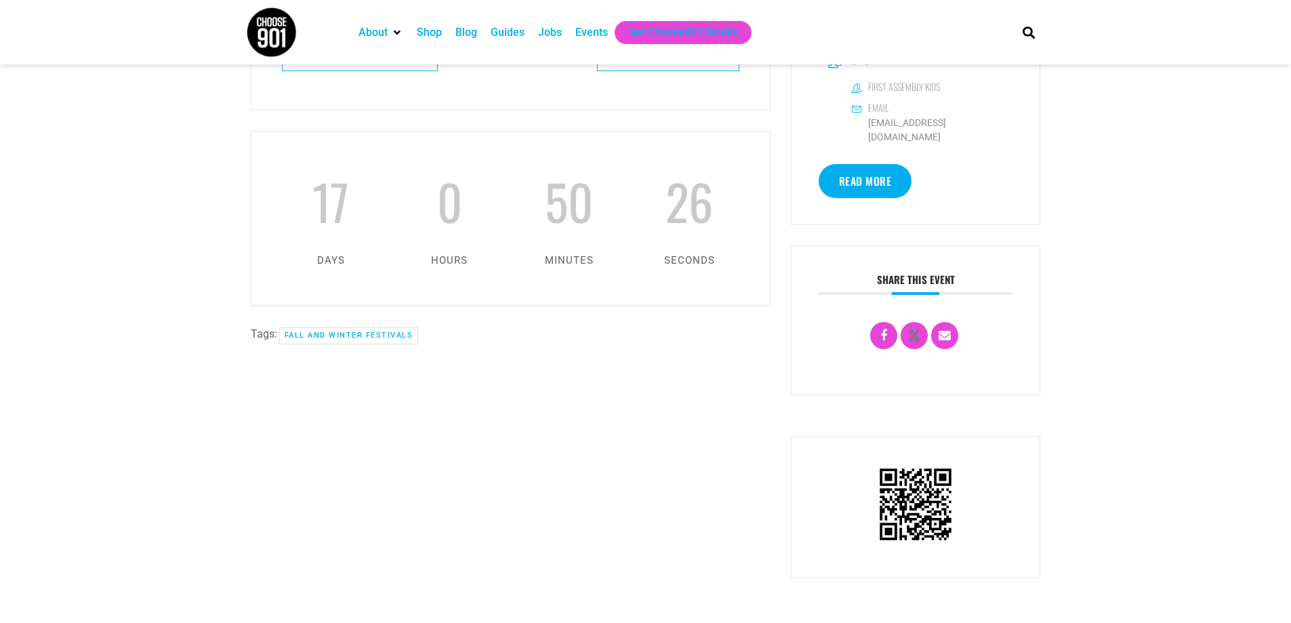
scroll to position [813, 0]
